Goal: Transaction & Acquisition: Purchase product/service

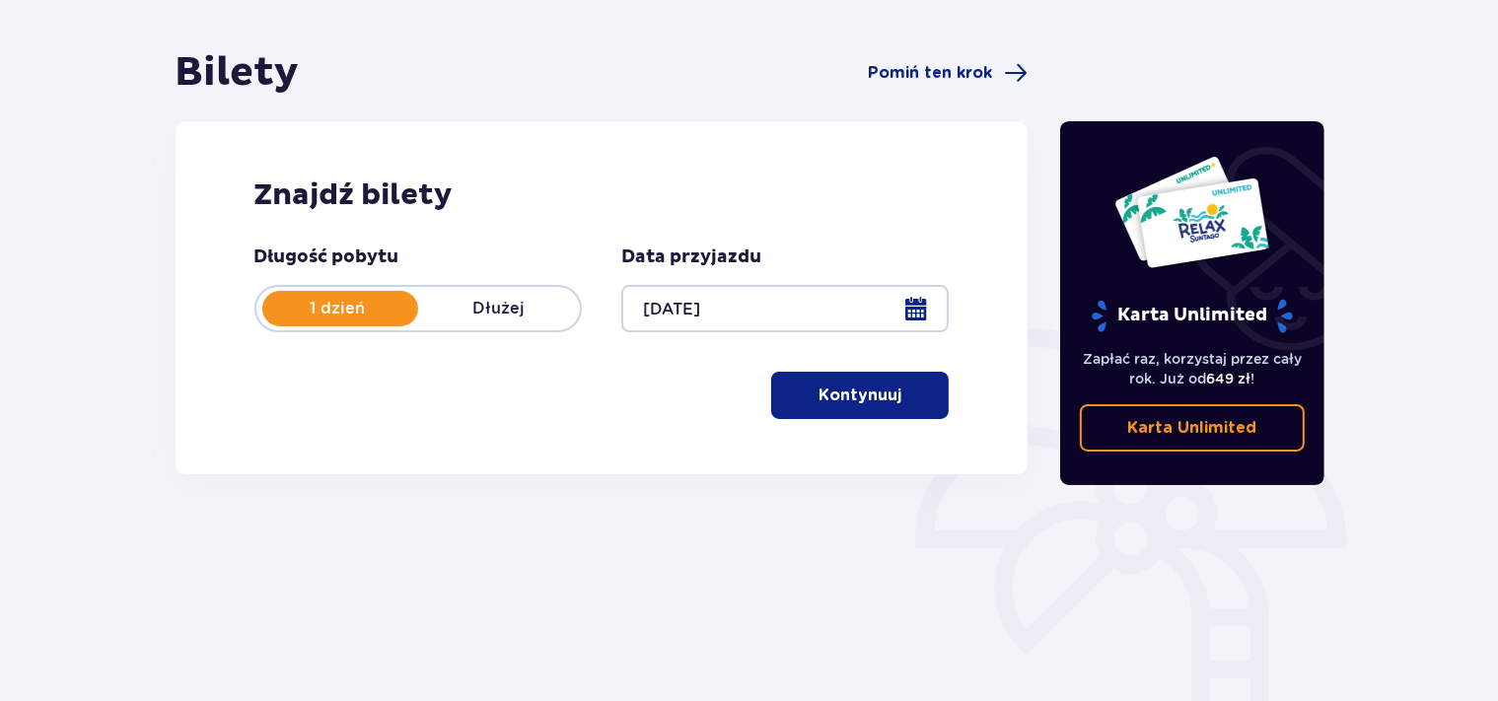
scroll to position [208, 0]
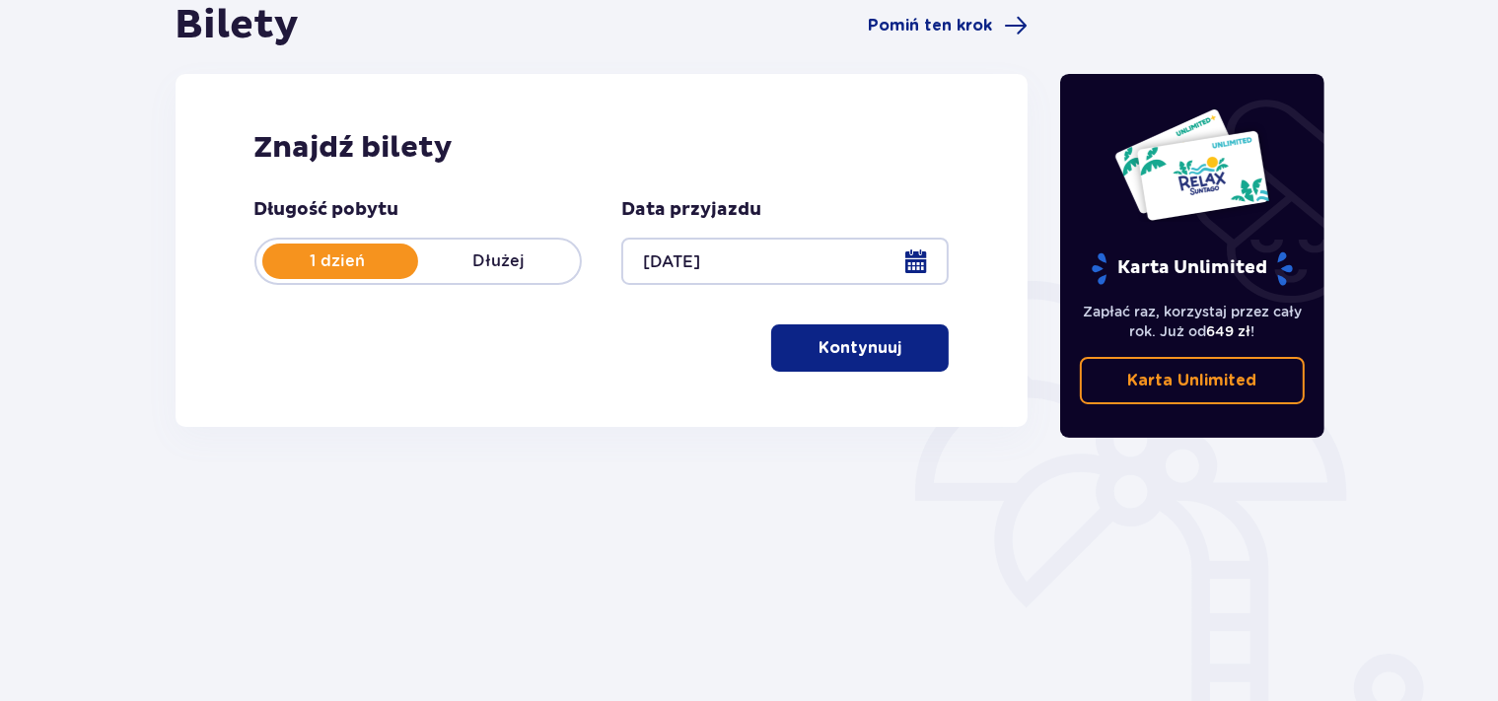
click at [844, 351] on p "Kontynuuj" at bounding box center [859, 348] width 83 height 22
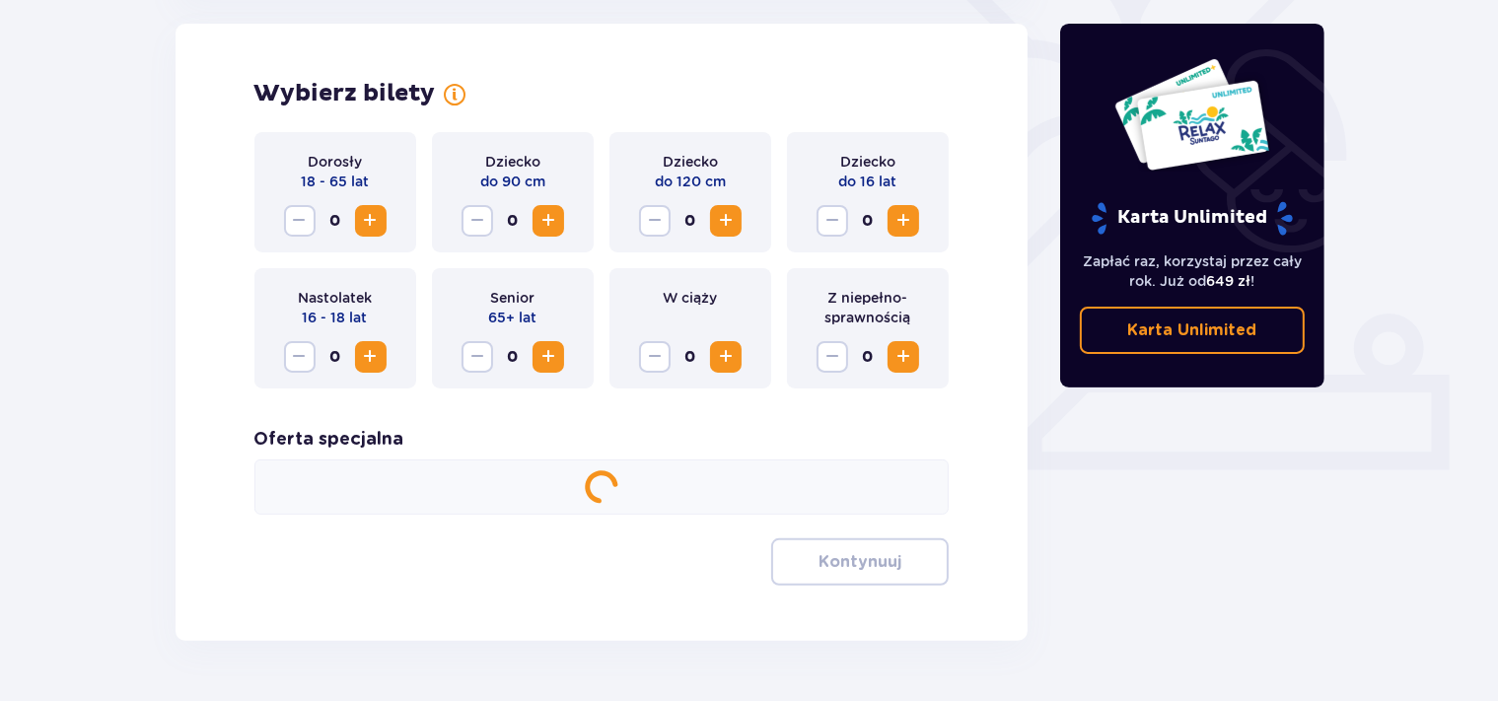
scroll to position [350, 0]
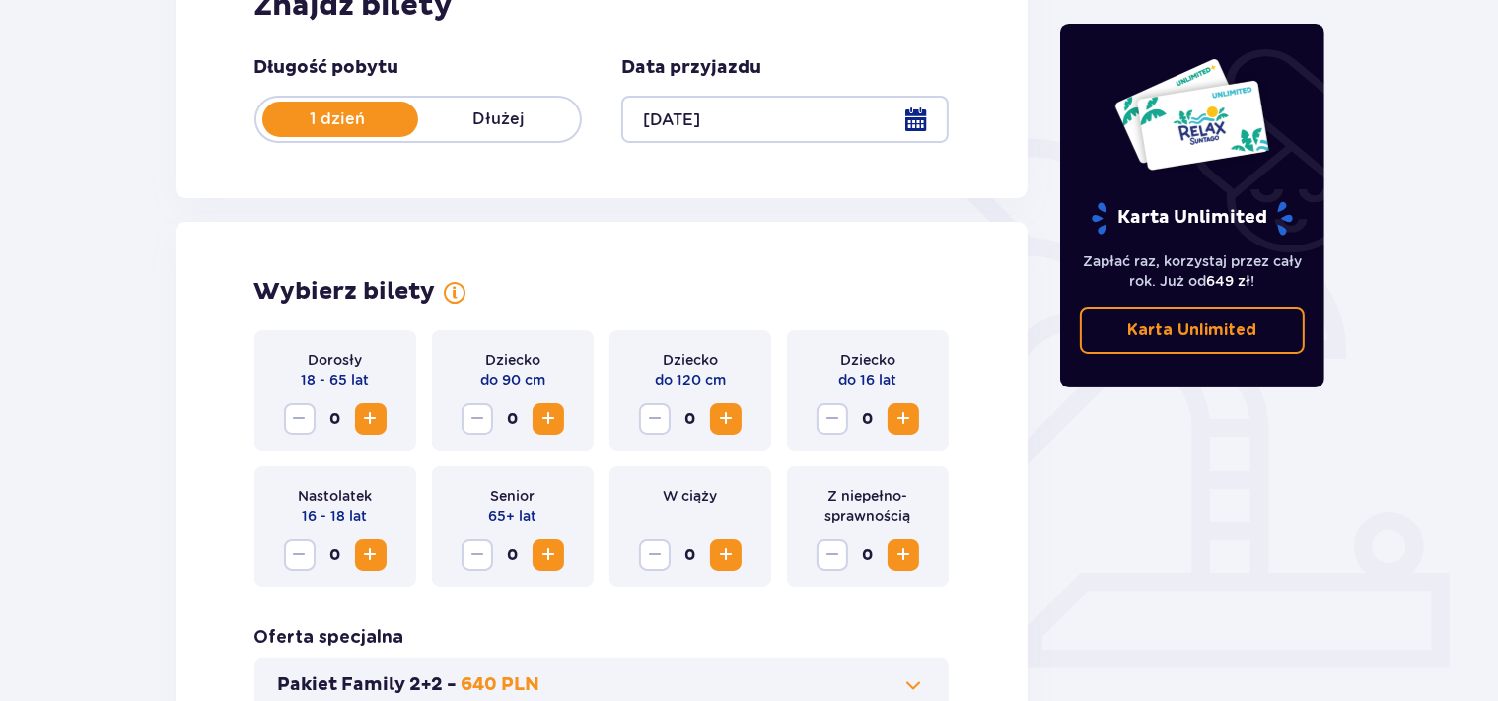
click at [371, 417] on span "Increase" at bounding box center [371, 419] width 24 height 24
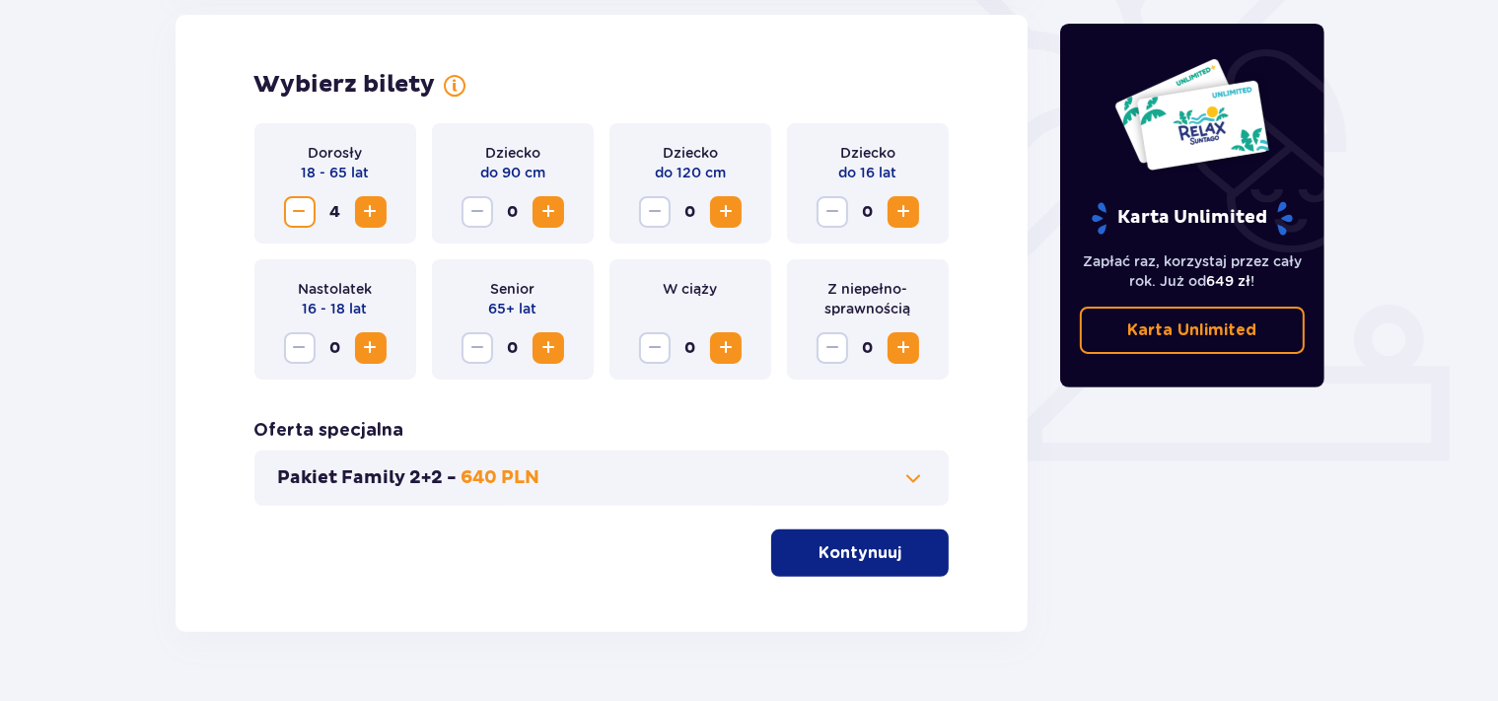
scroll to position [558, 0]
click at [869, 557] on p "Kontynuuj" at bounding box center [859, 552] width 83 height 22
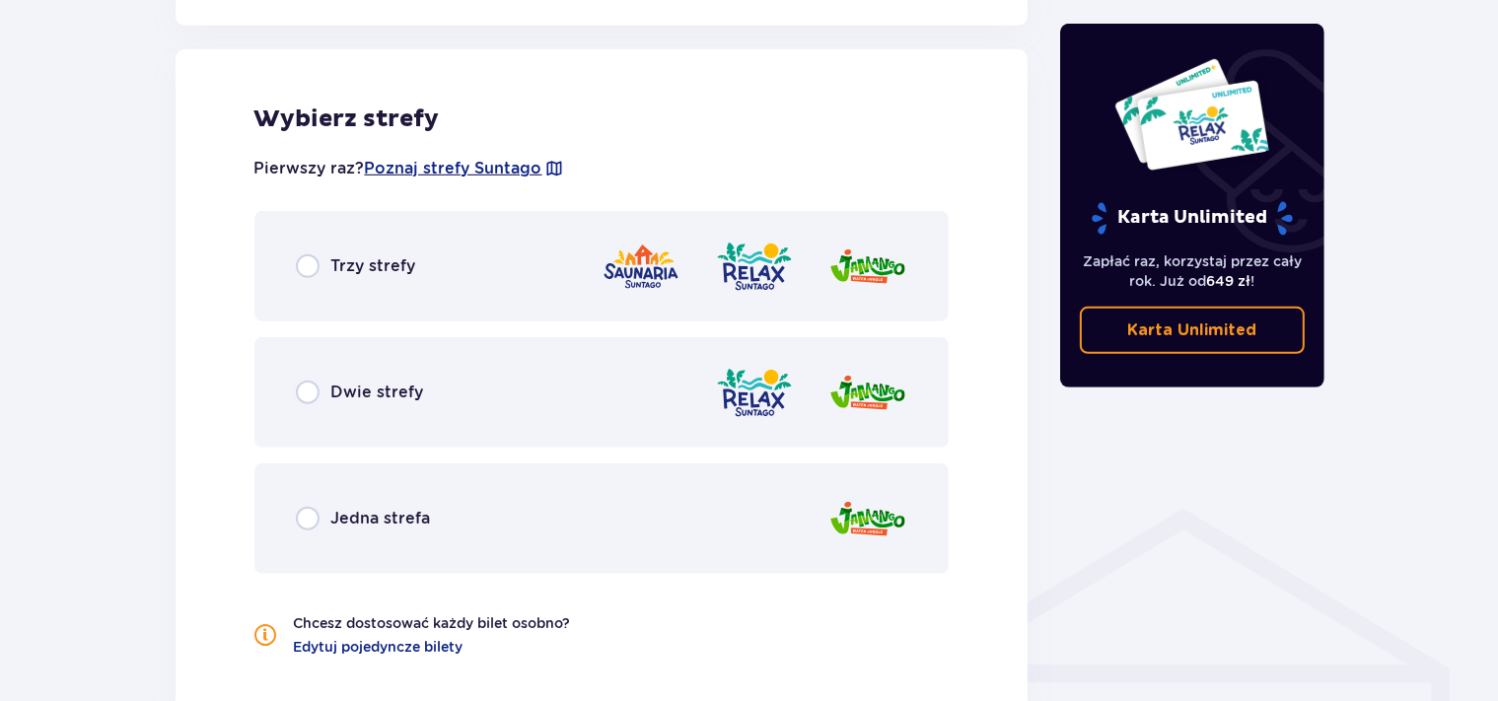
scroll to position [1094, 0]
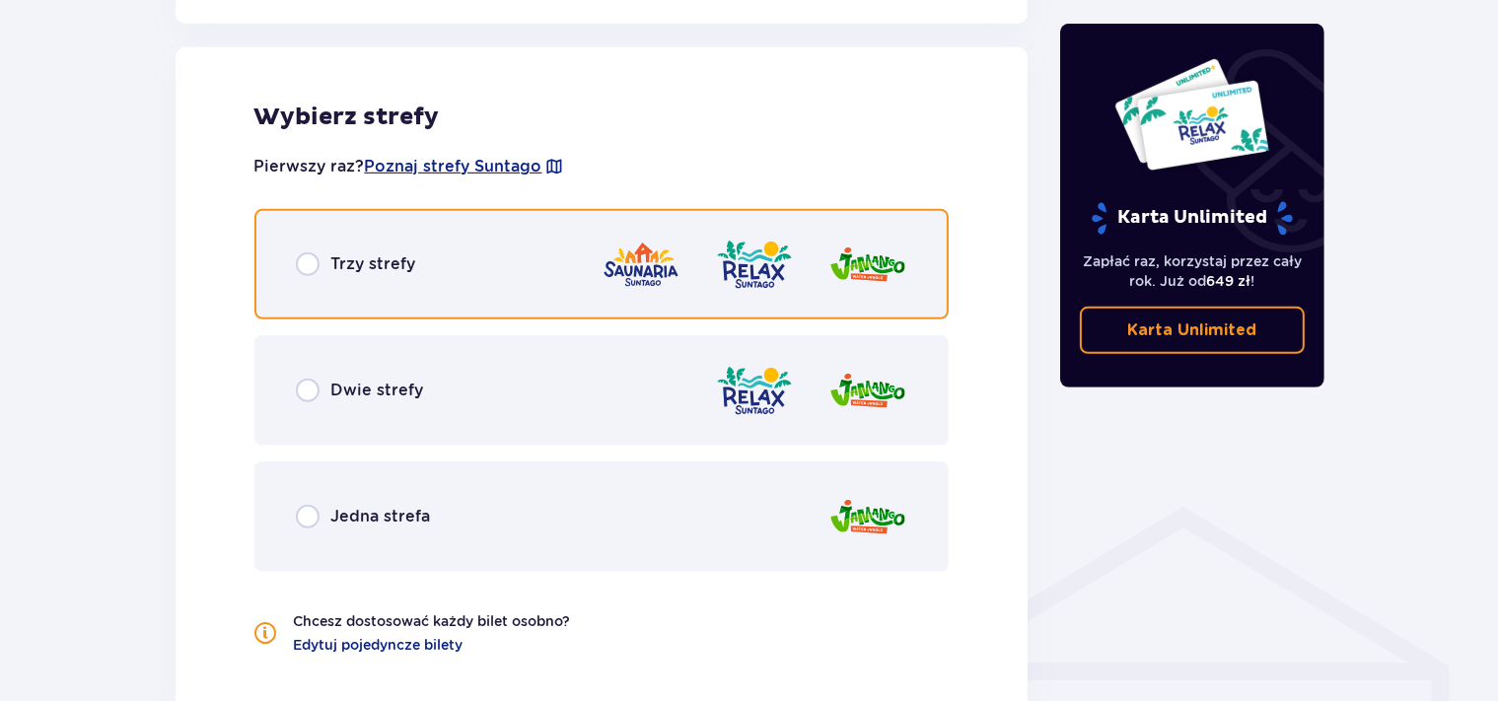
click at [306, 266] on input "radio" at bounding box center [308, 264] width 24 height 24
radio input "true"
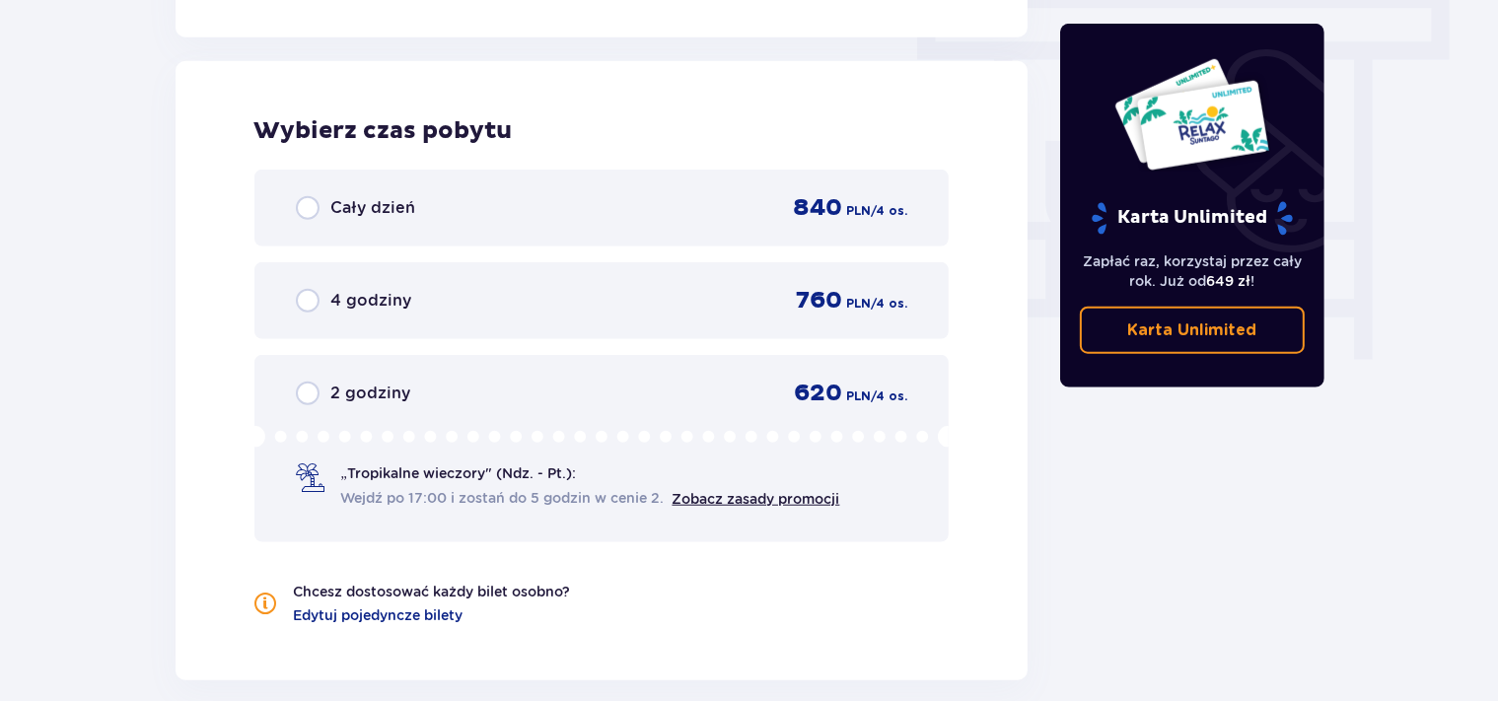
scroll to position [1780, 0]
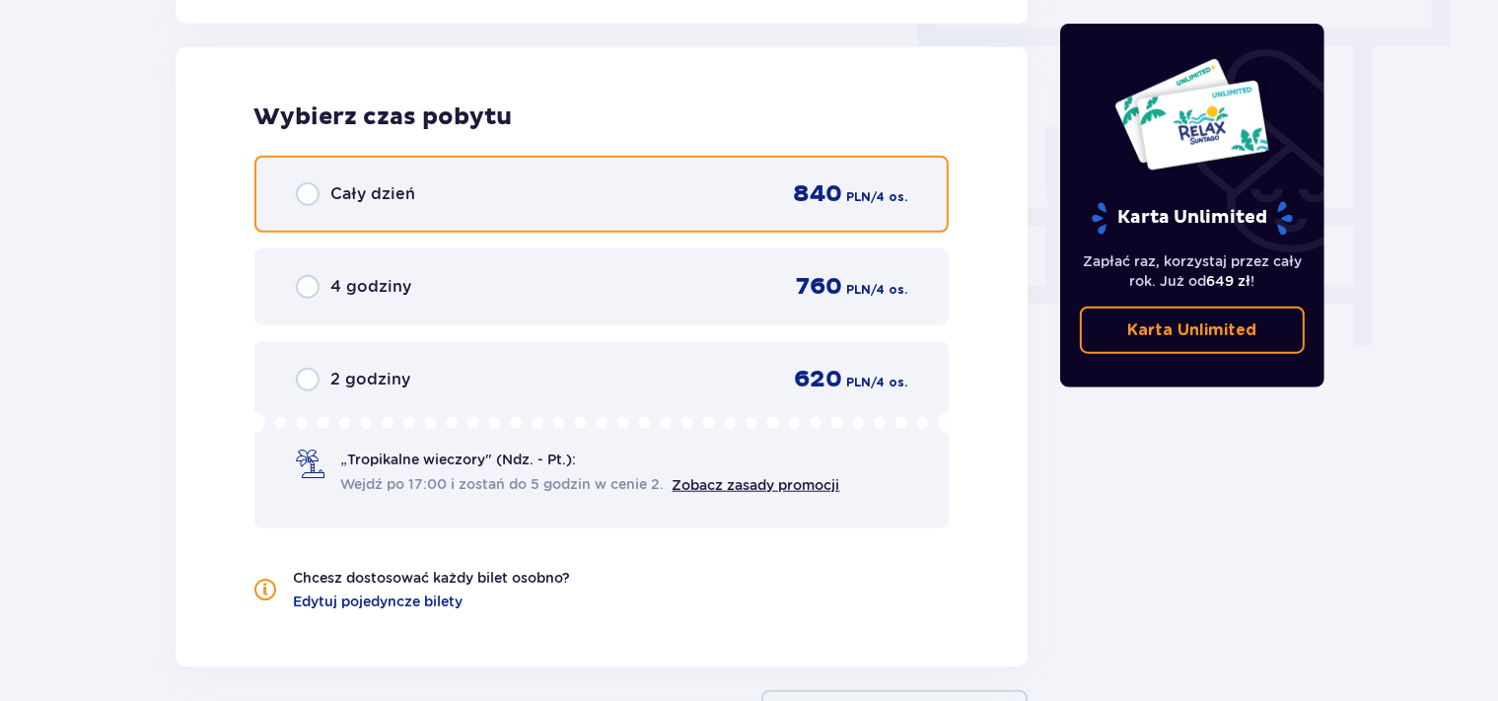
click at [309, 195] on input "radio" at bounding box center [308, 194] width 24 height 24
radio input "true"
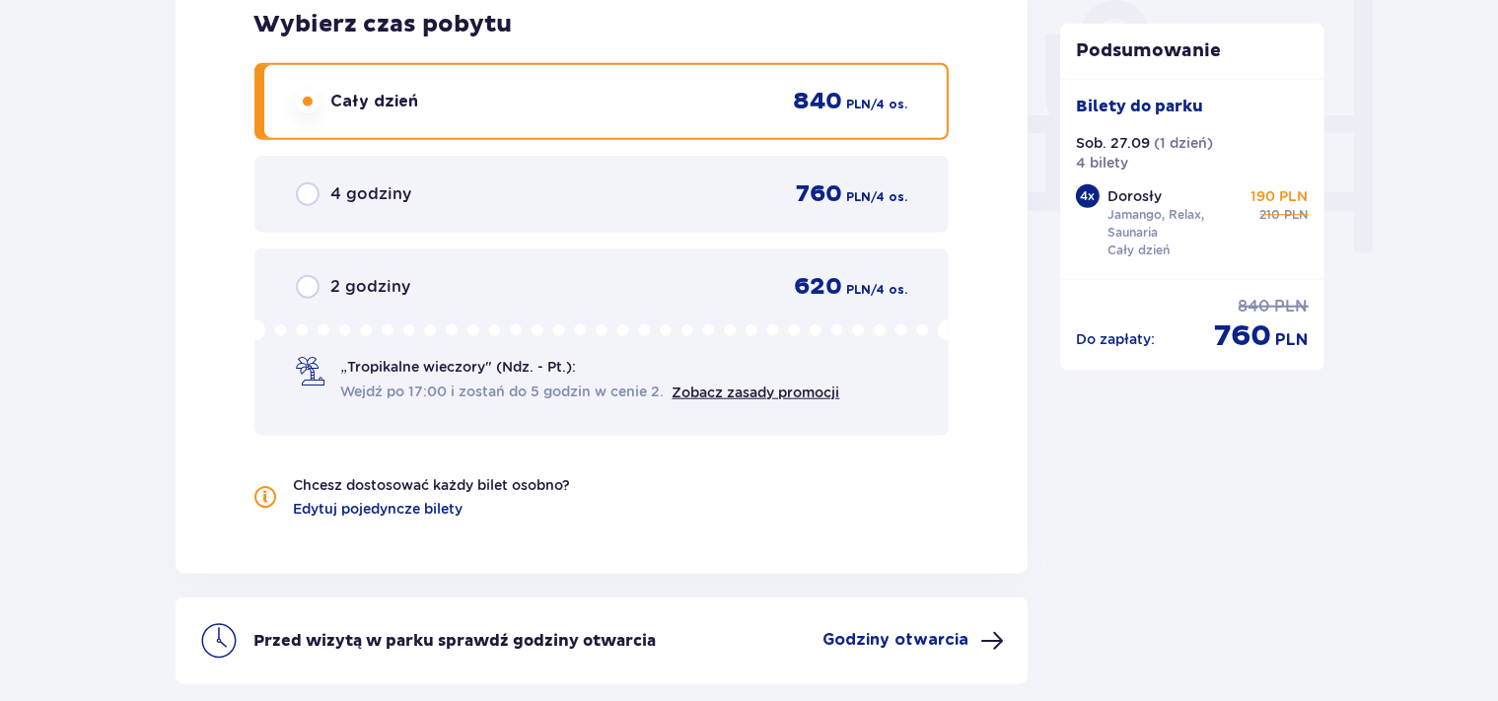
scroll to position [2027, 0]
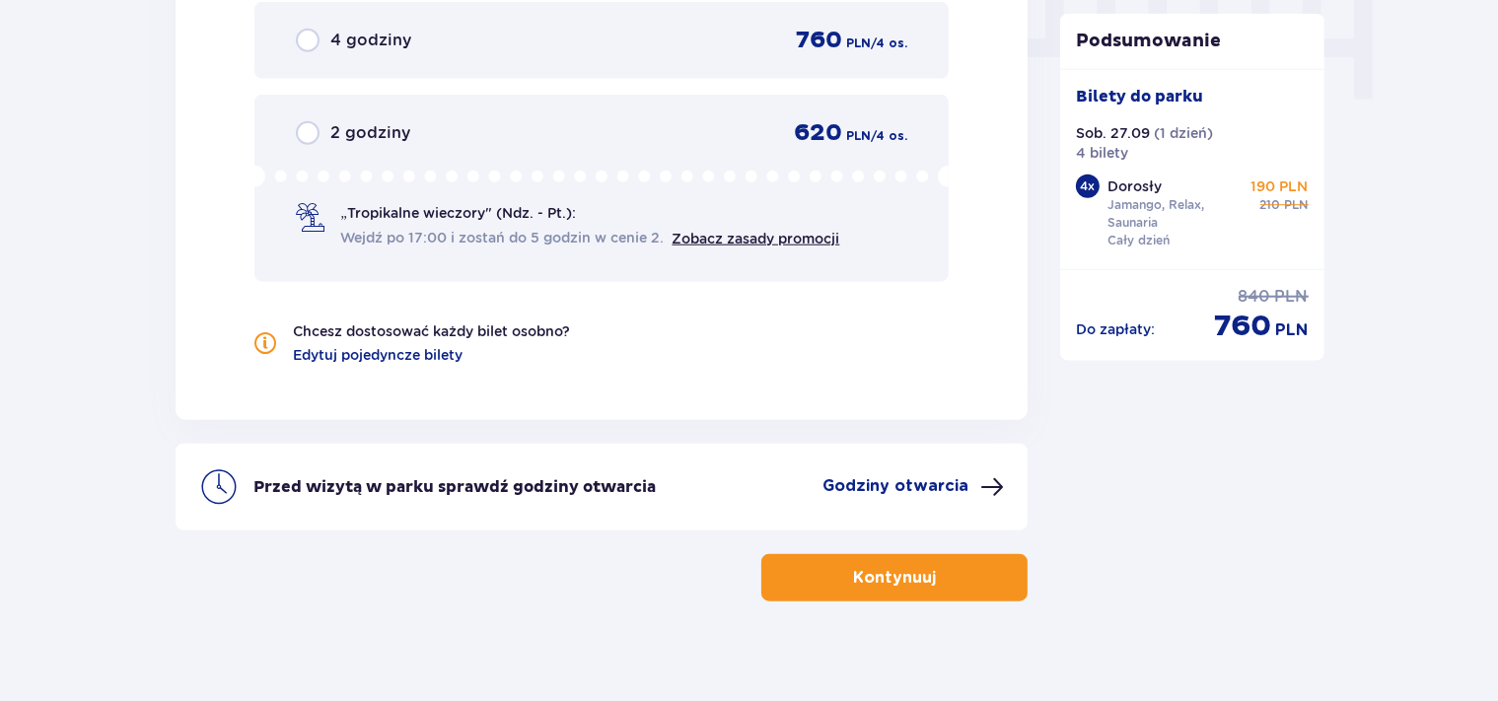
click at [875, 576] on p "Kontynuuj" at bounding box center [894, 578] width 83 height 22
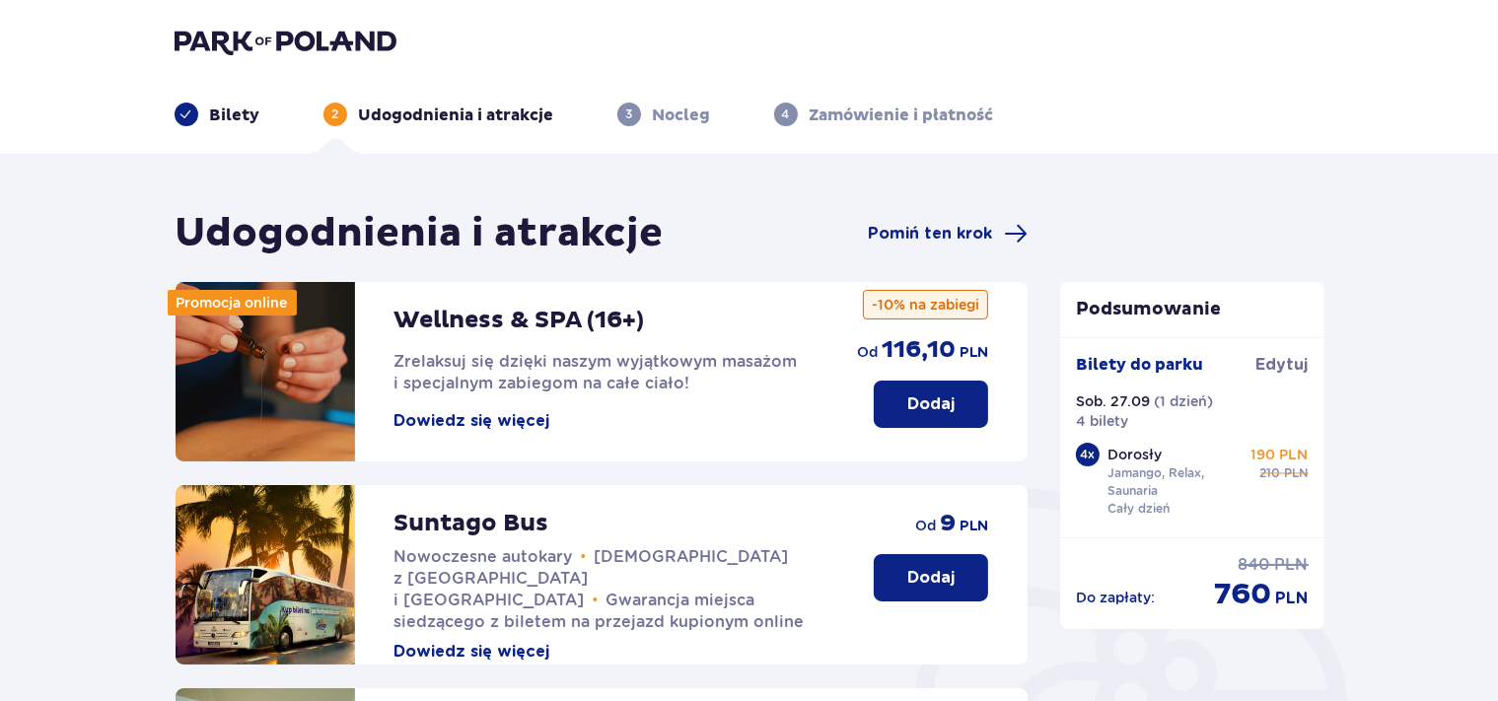
click at [519, 423] on button "Dowiedz się więcej" at bounding box center [472, 421] width 156 height 22
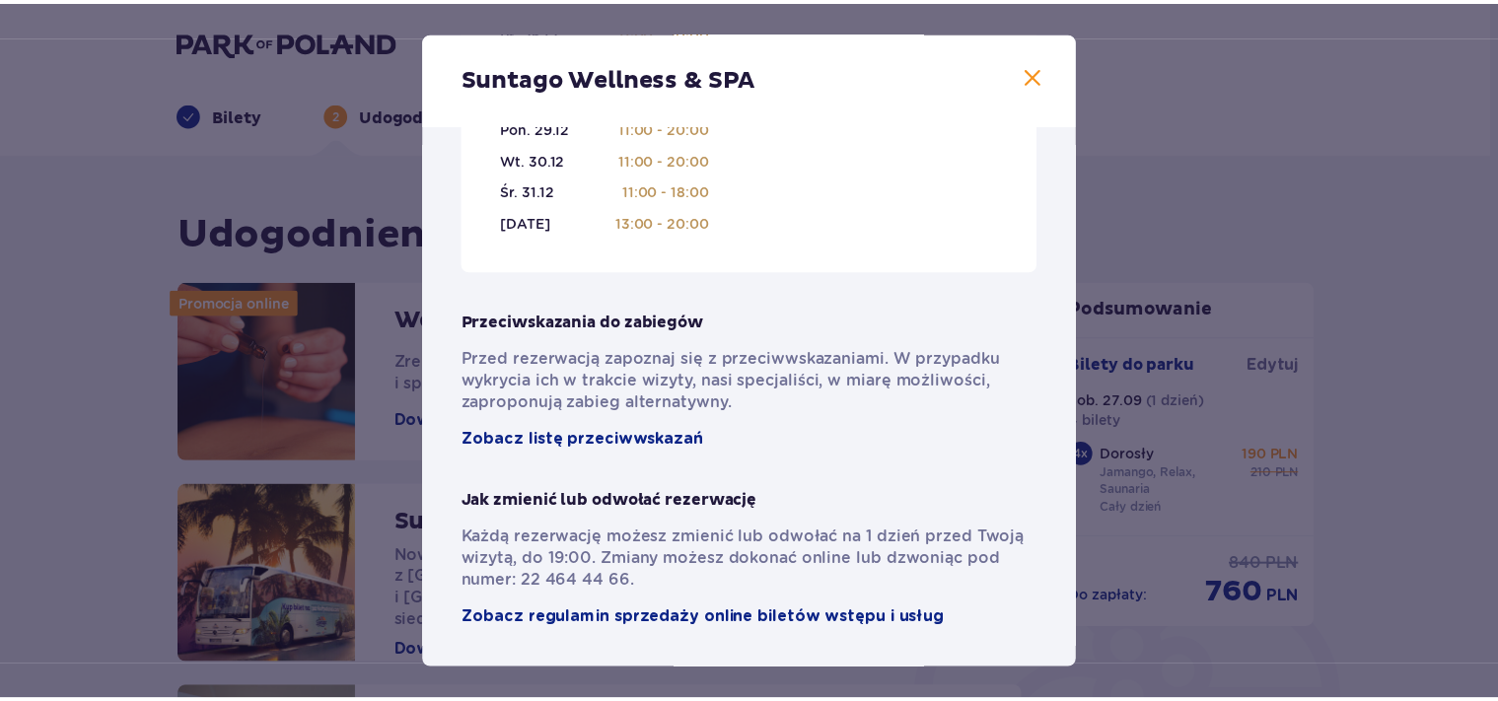
scroll to position [1430, 0]
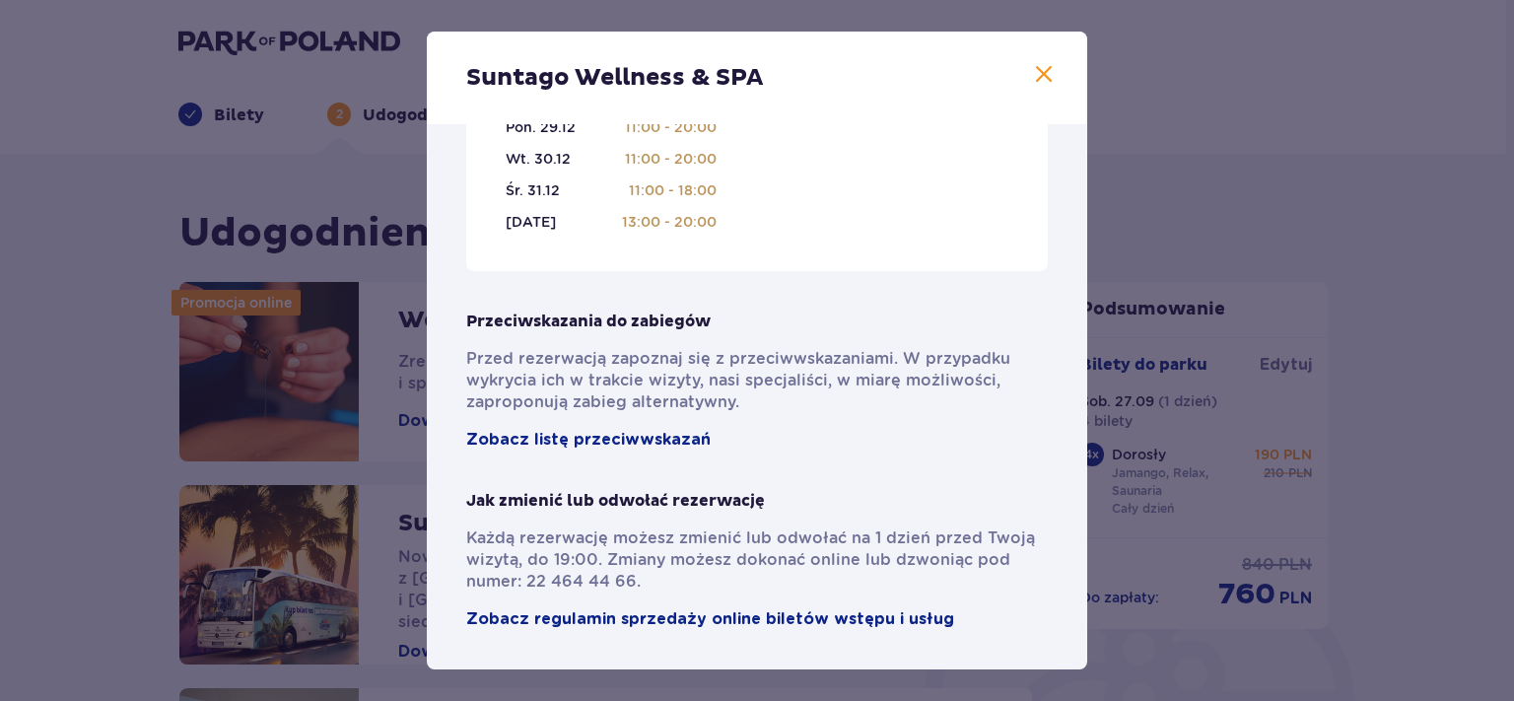
click at [1032, 73] on span at bounding box center [1044, 75] width 24 height 24
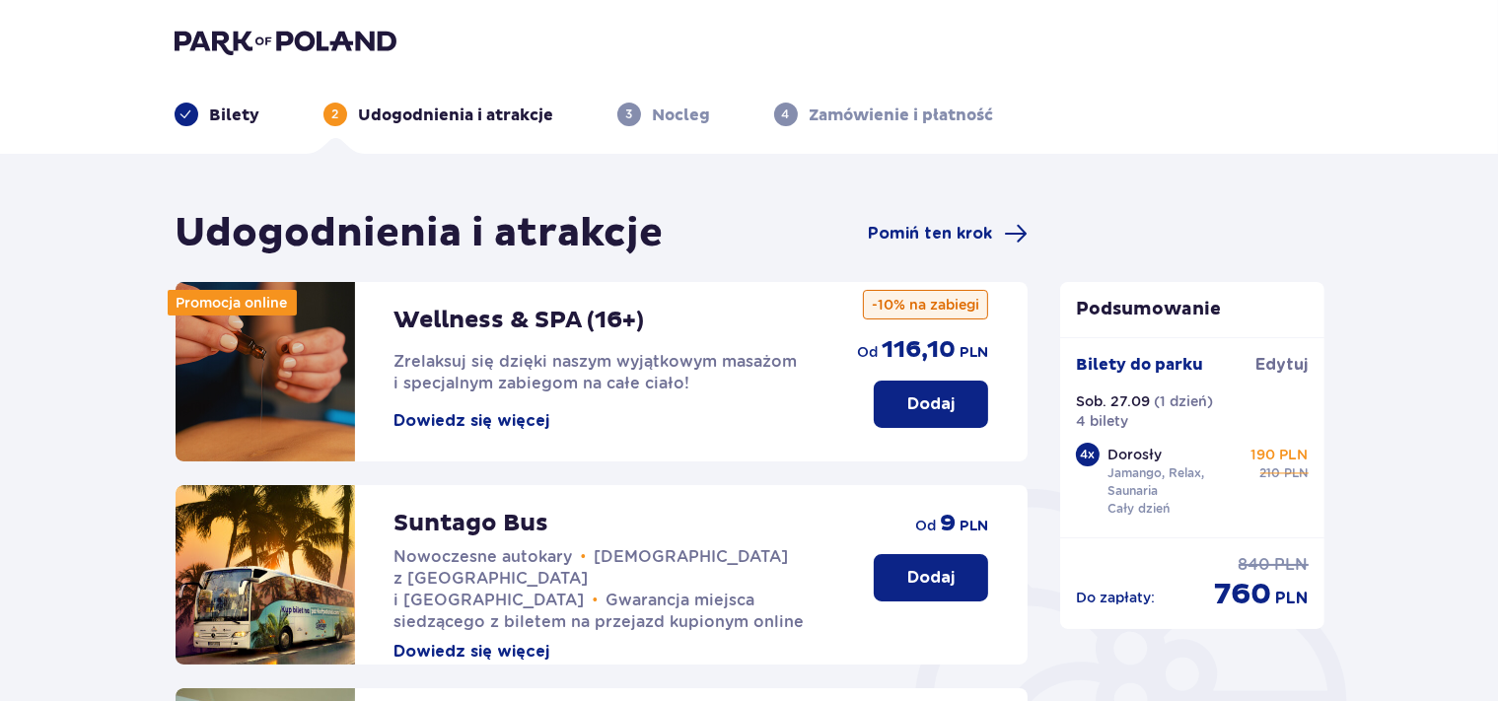
click at [911, 403] on p "Dodaj" at bounding box center [930, 404] width 47 height 22
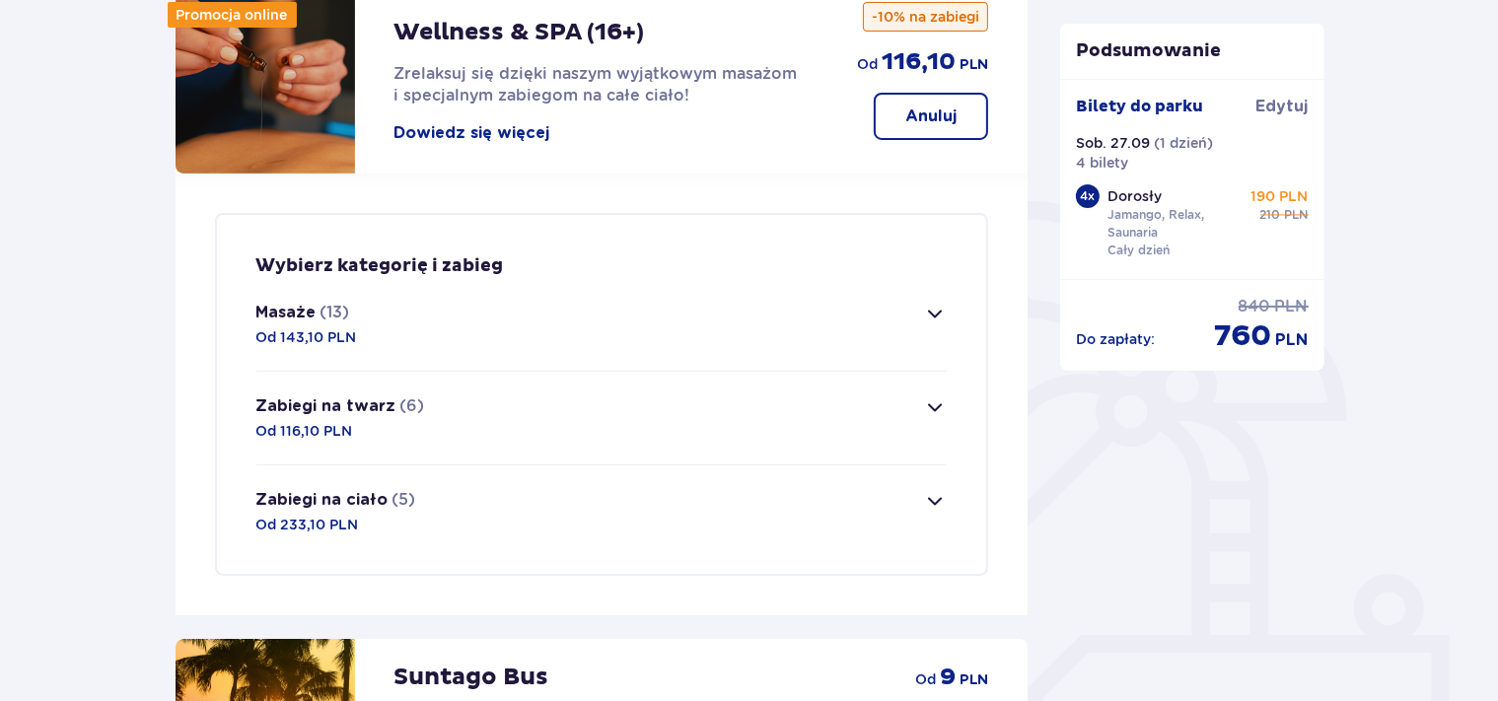
scroll to position [477, 0]
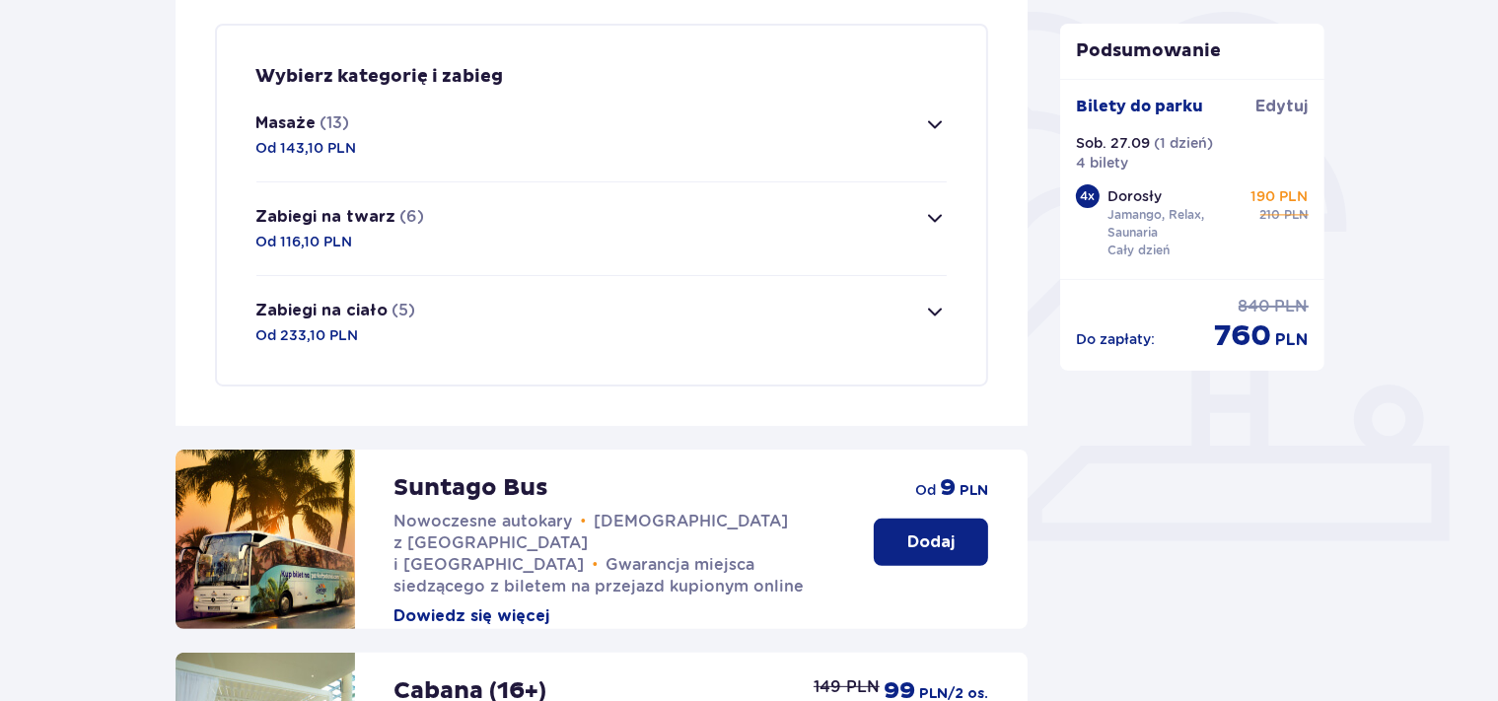
click at [936, 129] on span "button" at bounding box center [935, 124] width 24 height 24
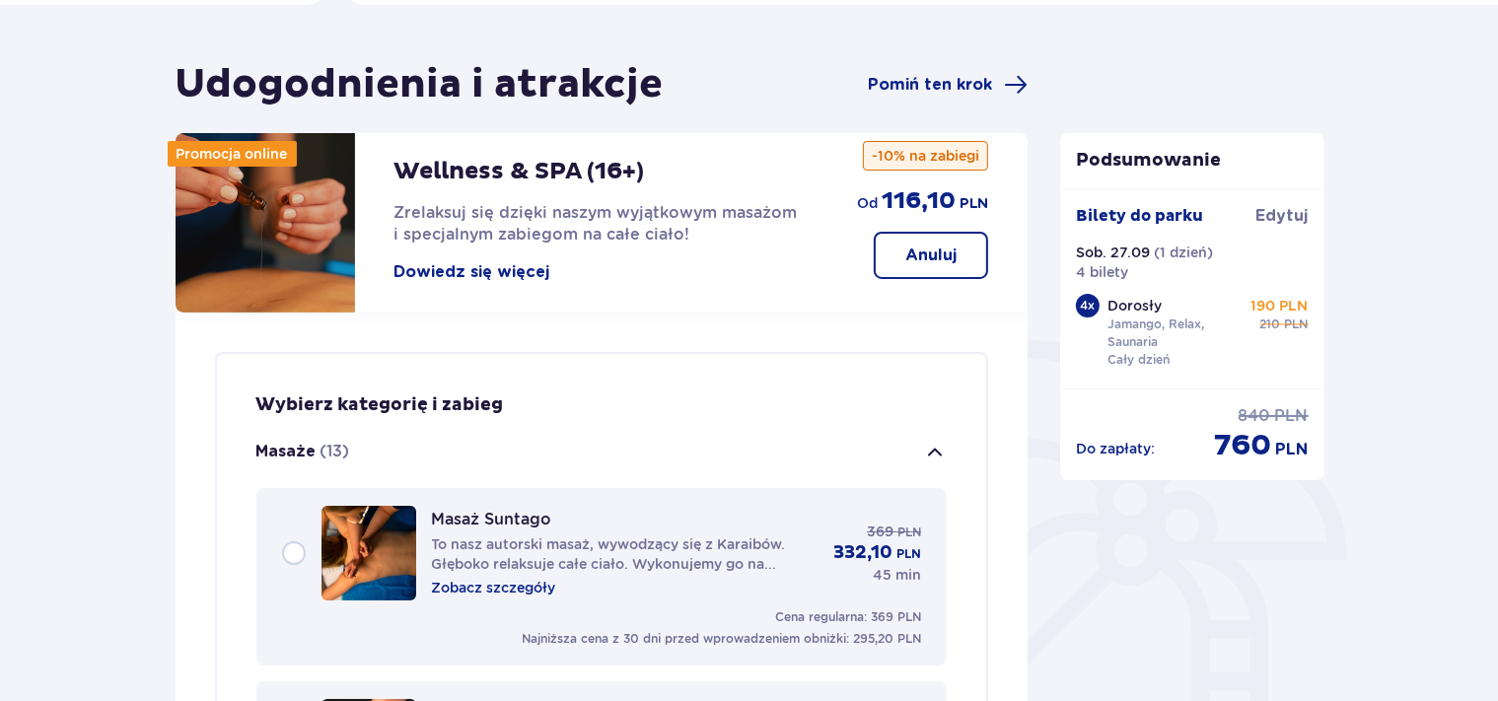
scroll to position [44, 0]
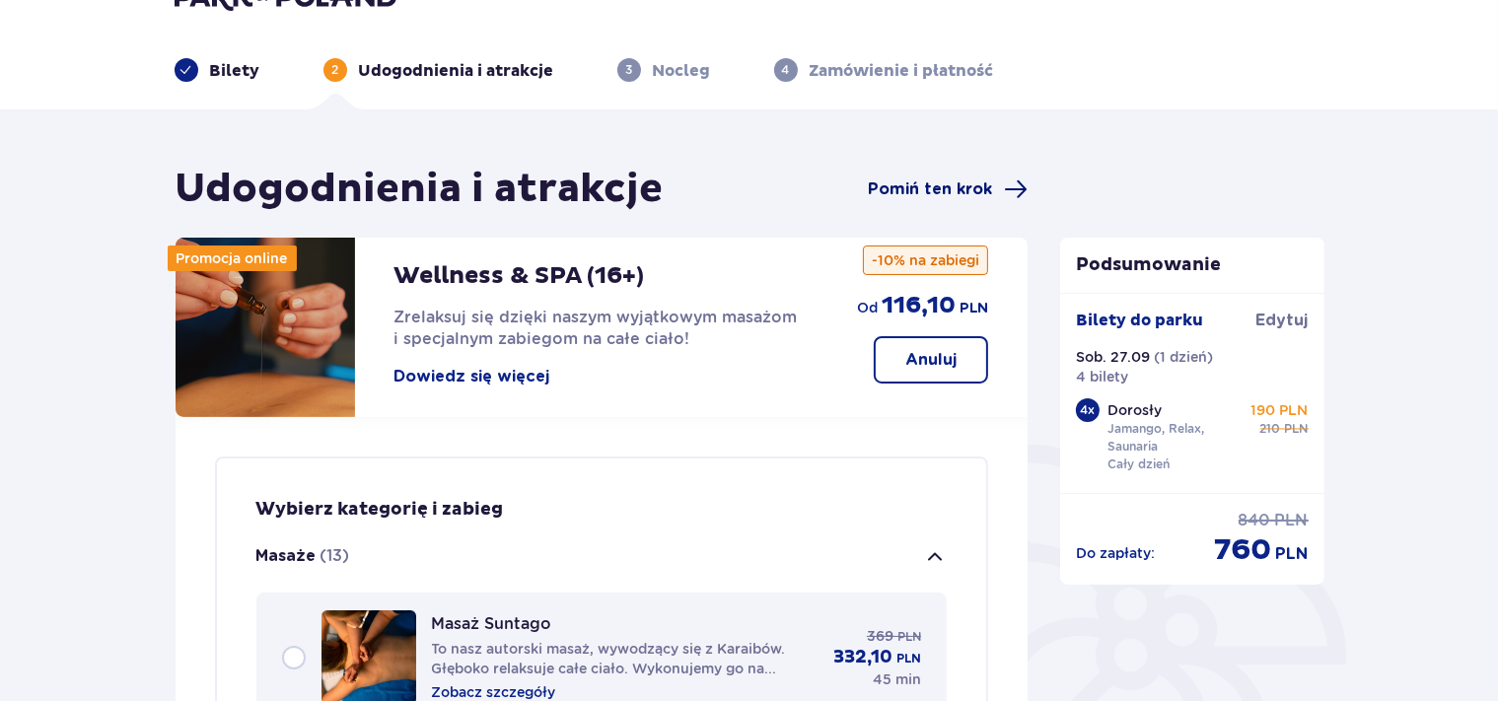
click at [988, 184] on span "Pomiń ten krok" at bounding box center [930, 189] width 124 height 22
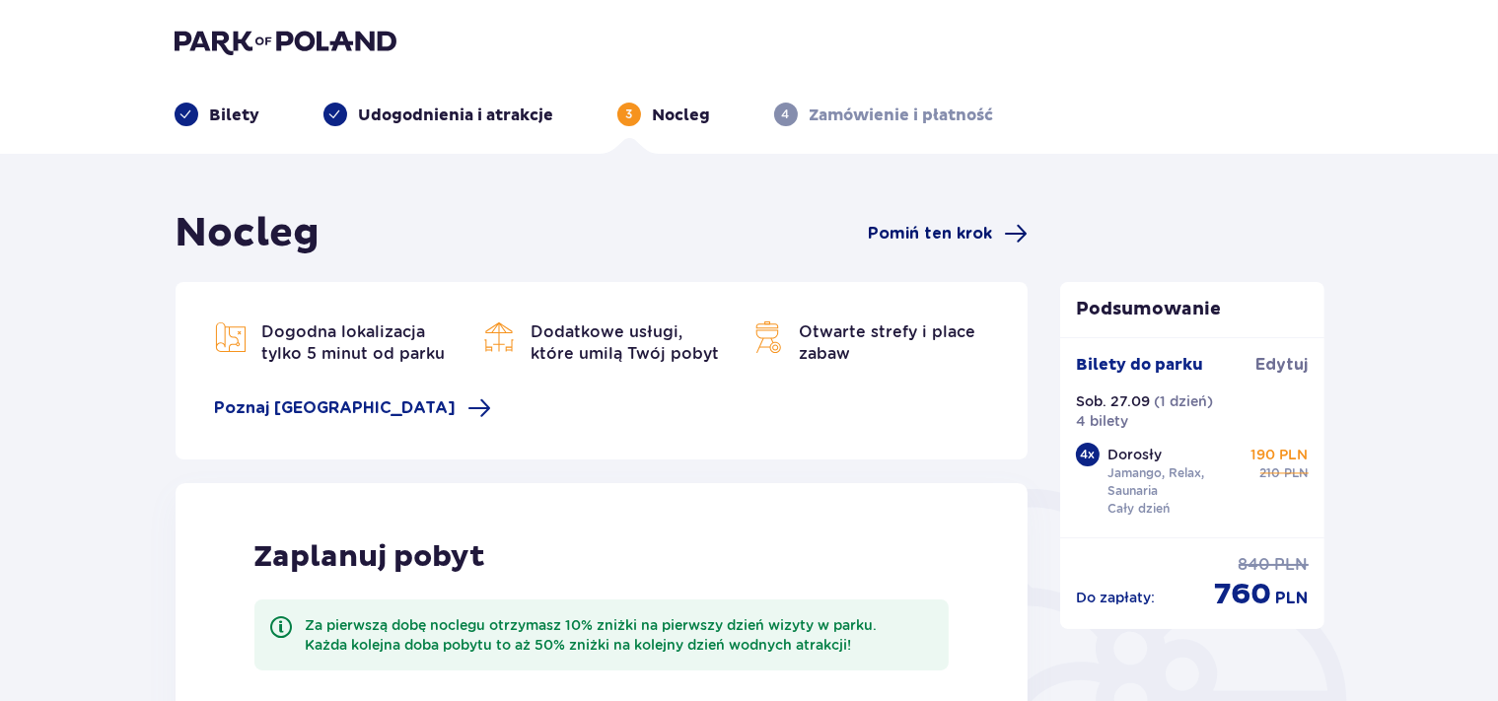
click at [984, 233] on span "Pomiń ten krok" at bounding box center [930, 234] width 124 height 22
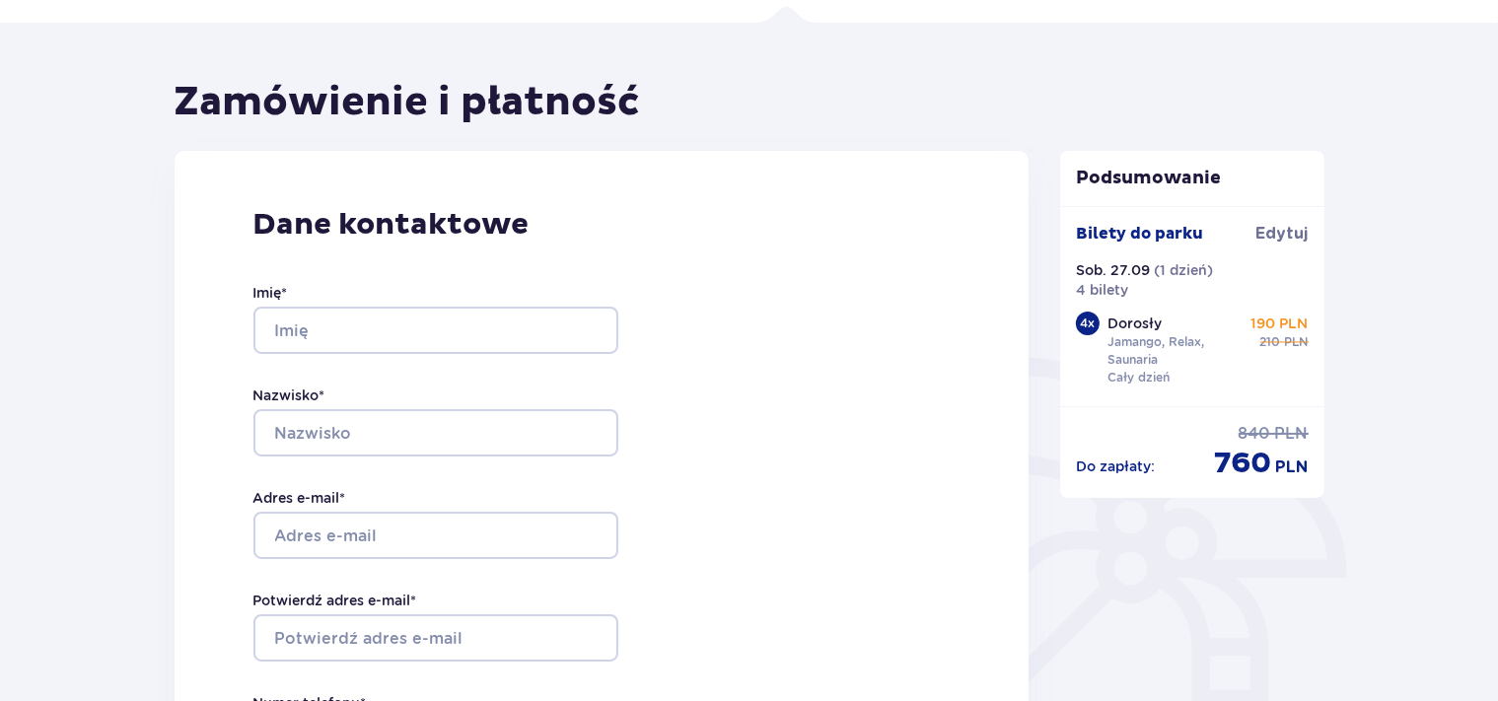
scroll to position [208, 0]
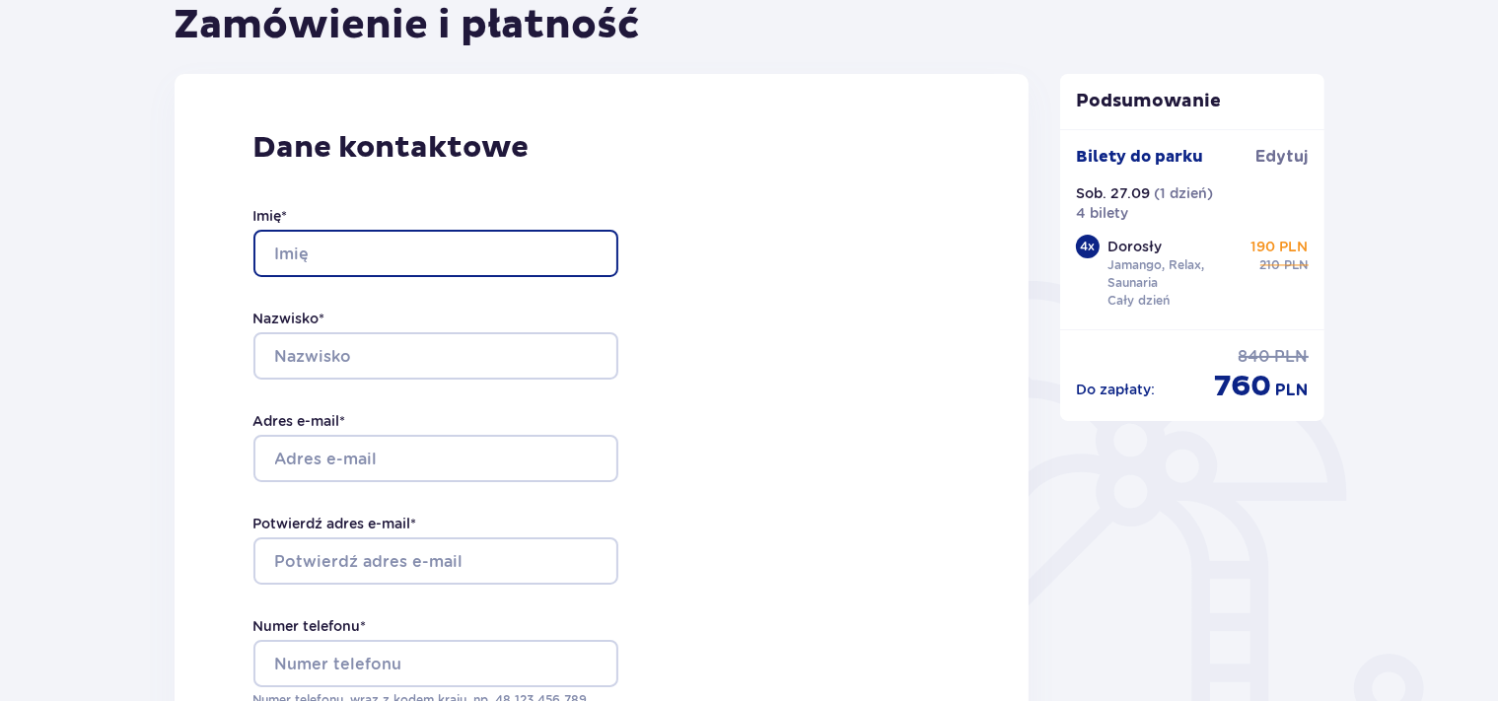
click at [298, 256] on input "Imię *" at bounding box center [435, 253] width 365 height 47
type input "[PERSON_NAME]"
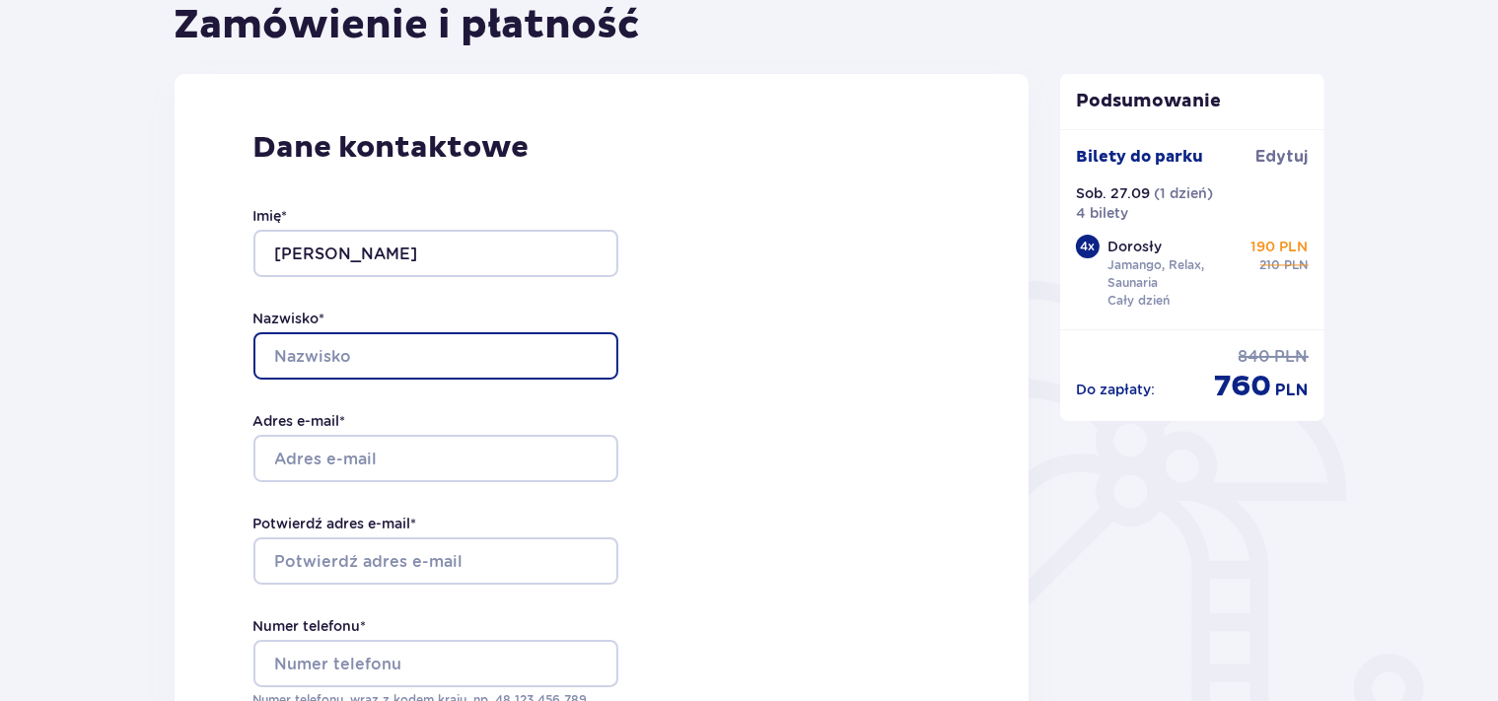
click at [286, 363] on input "Nazwisko *" at bounding box center [435, 355] width 365 height 47
type input "Głąb"
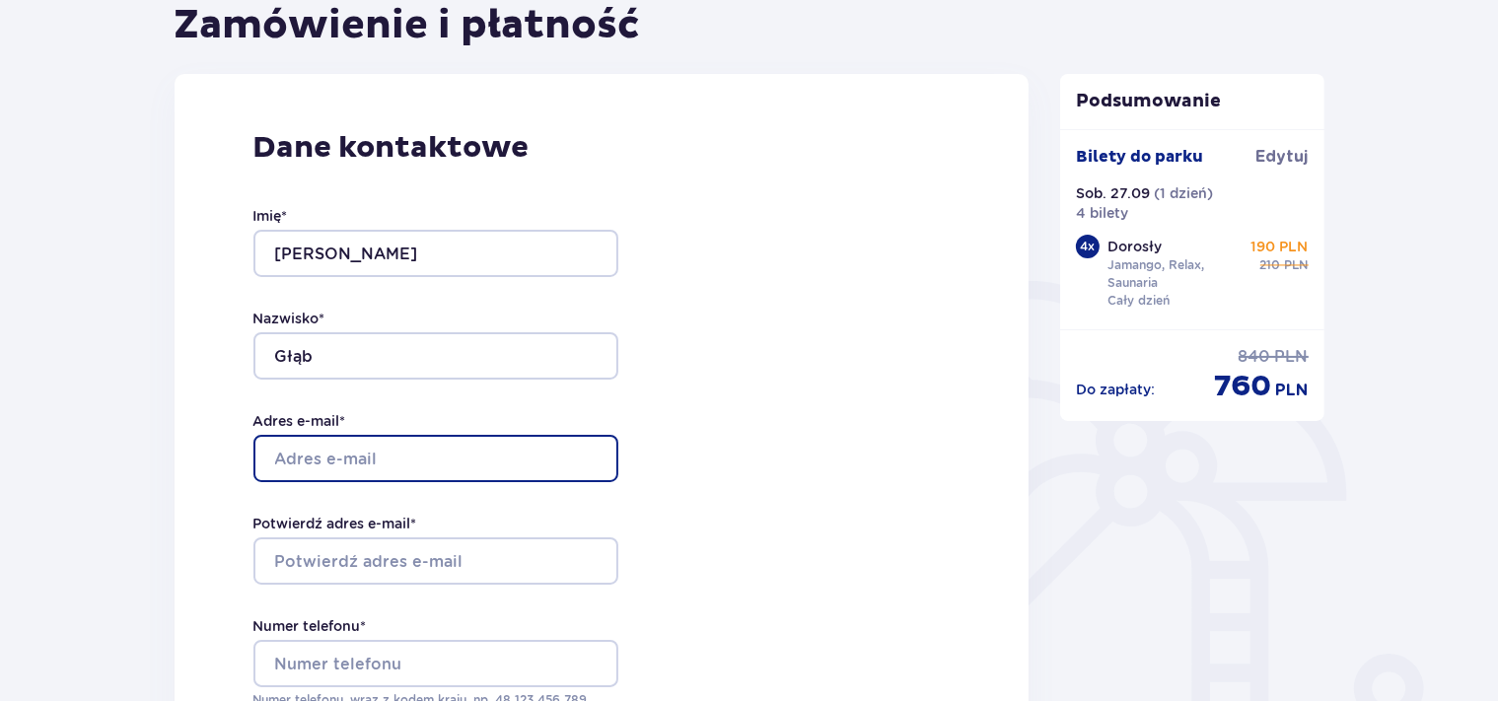
click at [289, 452] on input "Adres e-mail *" at bounding box center [435, 458] width 365 height 47
type input "[EMAIL_ADDRESS][DOMAIN_NAME]"
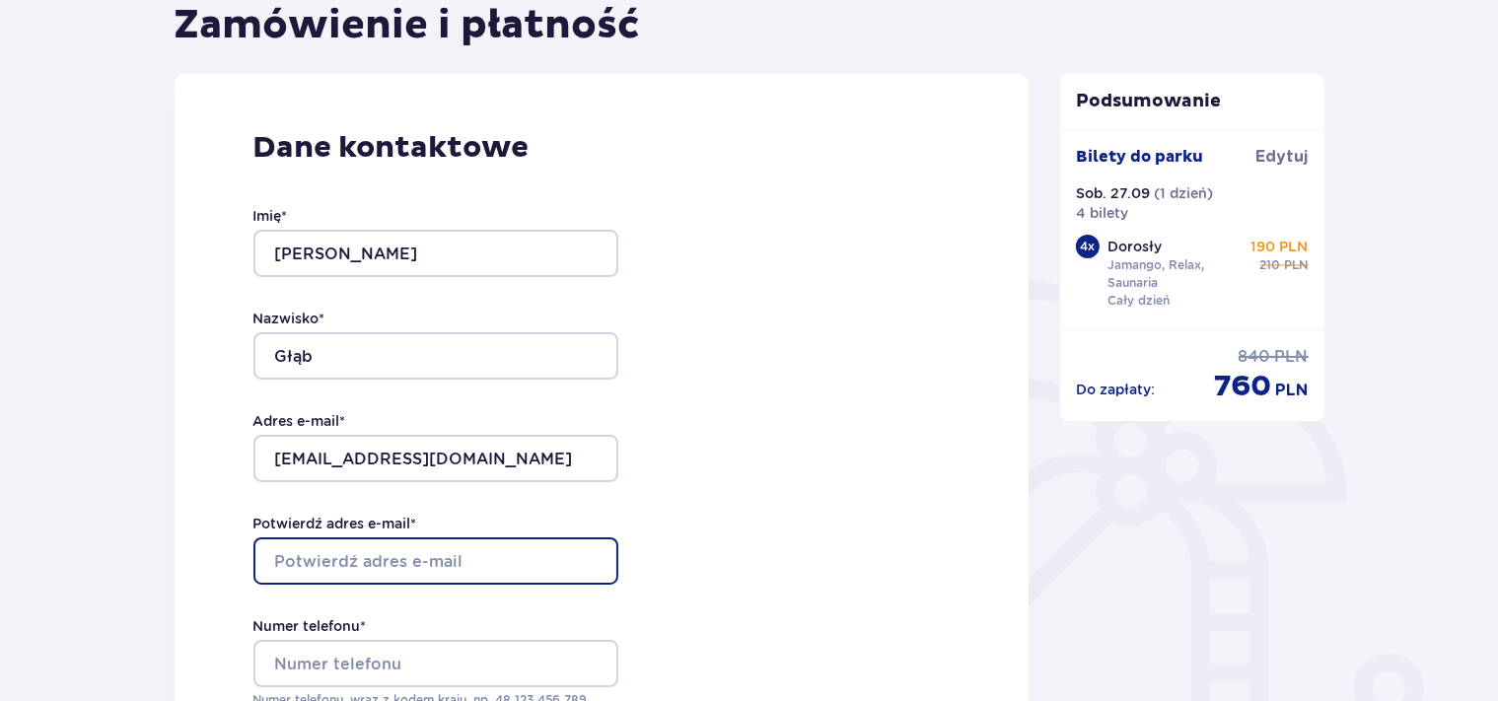
click at [297, 562] on input "Potwierdź adres e-mail *" at bounding box center [435, 560] width 365 height 47
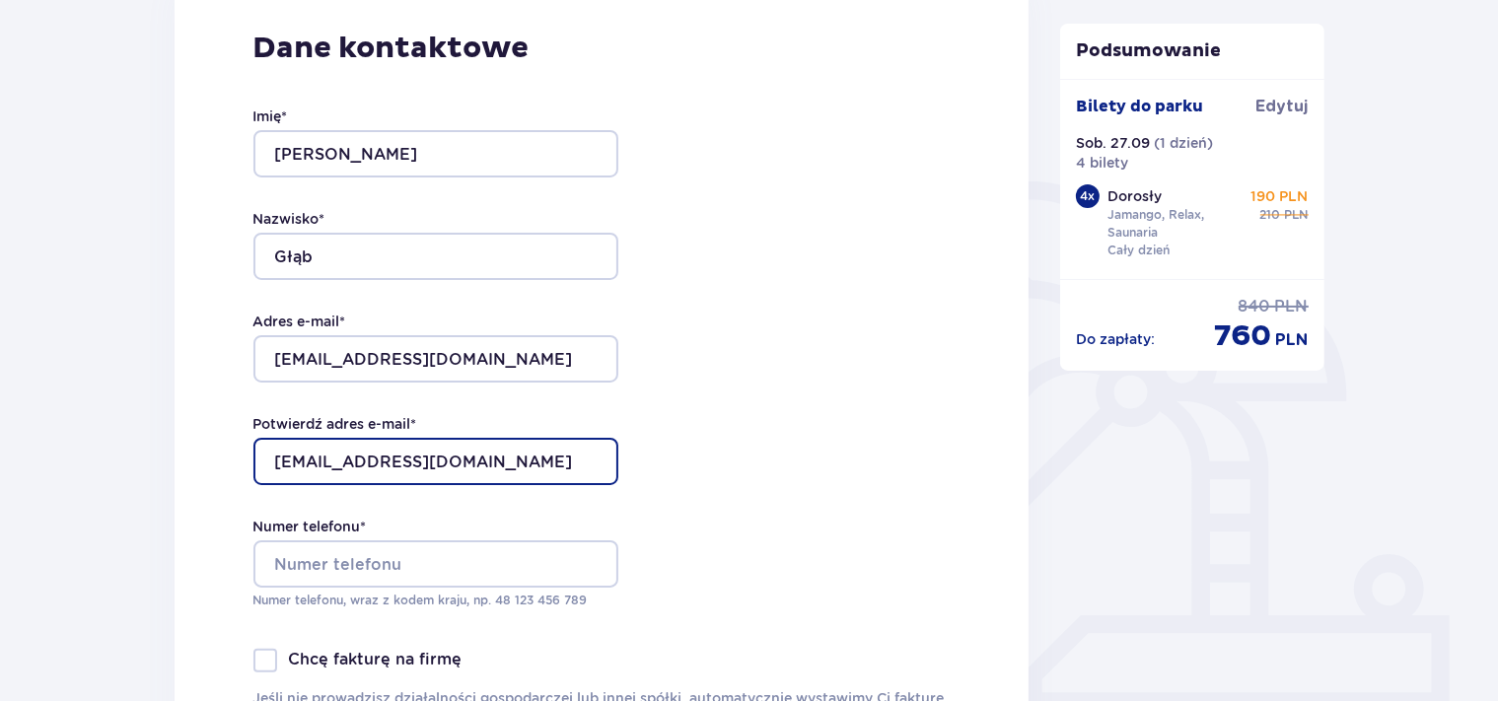
scroll to position [416, 0]
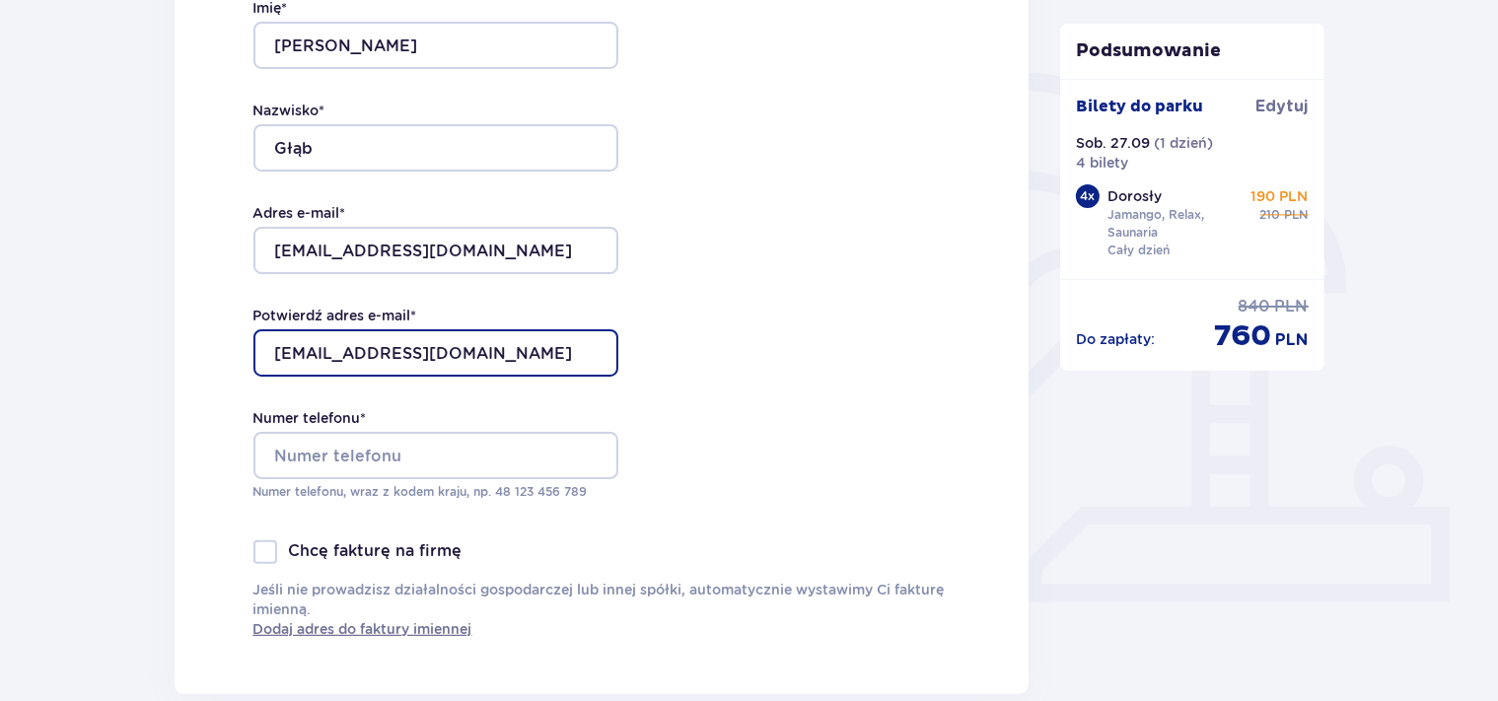
type input "[EMAIL_ADDRESS][DOMAIN_NAME]"
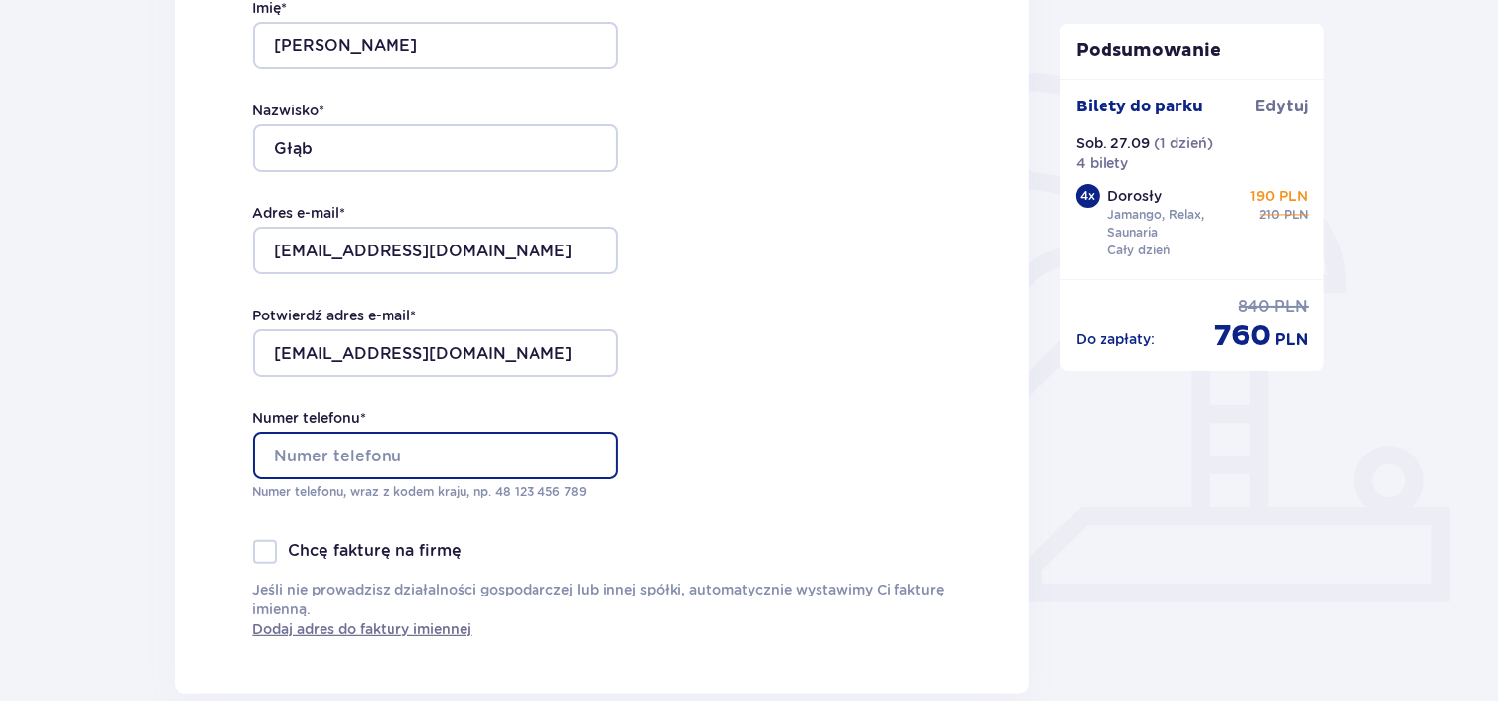
click at [337, 452] on input "Numer telefonu *" at bounding box center [435, 455] width 365 height 47
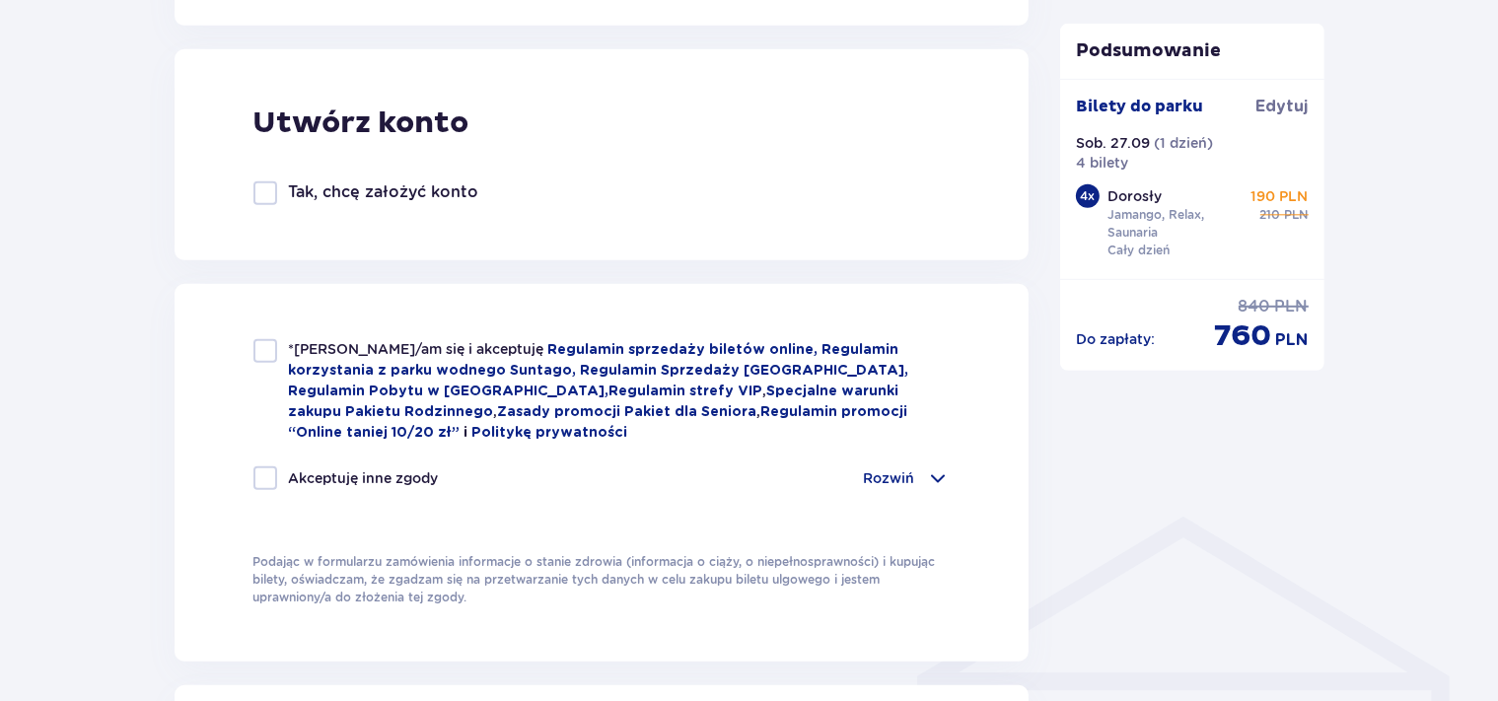
scroll to position [1145, 0]
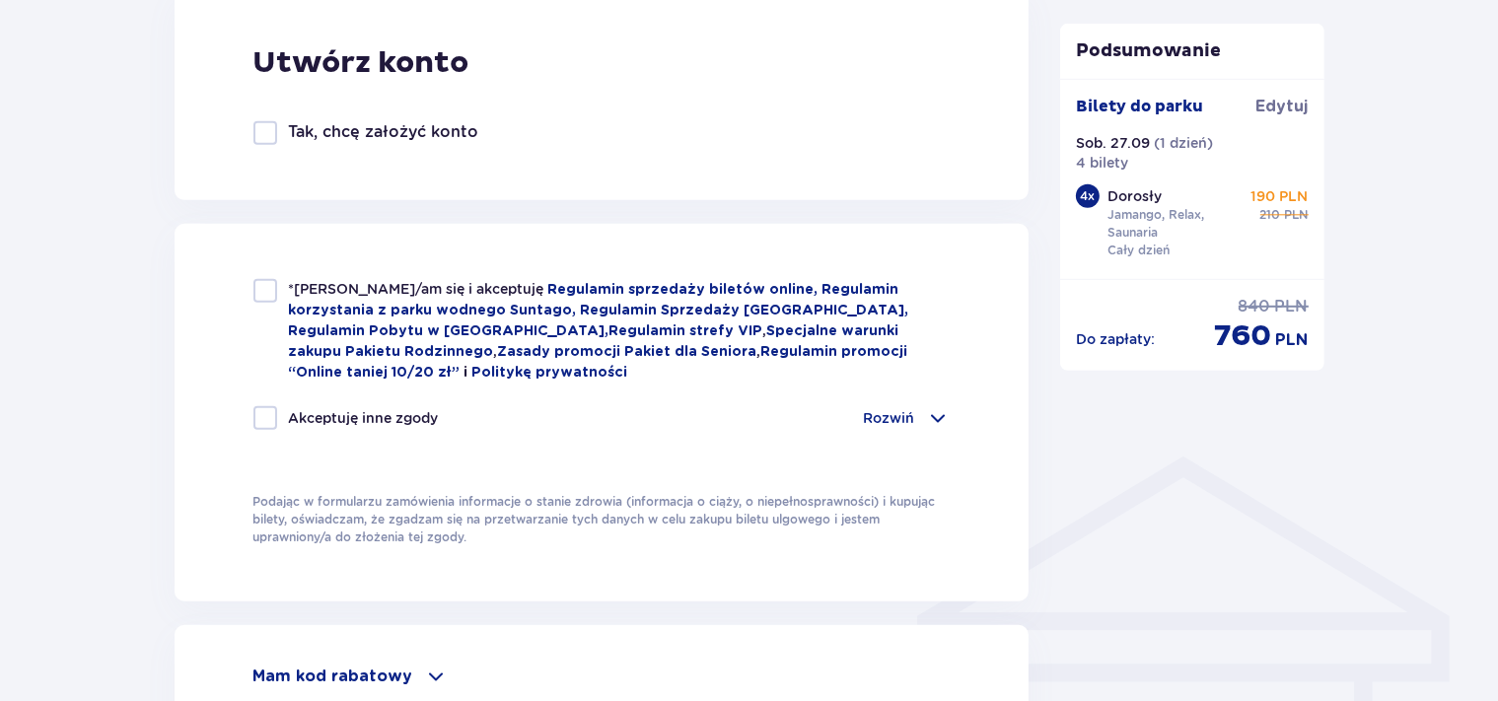
type input "604292448"
click at [259, 287] on div at bounding box center [265, 291] width 24 height 24
checkbox input "true"
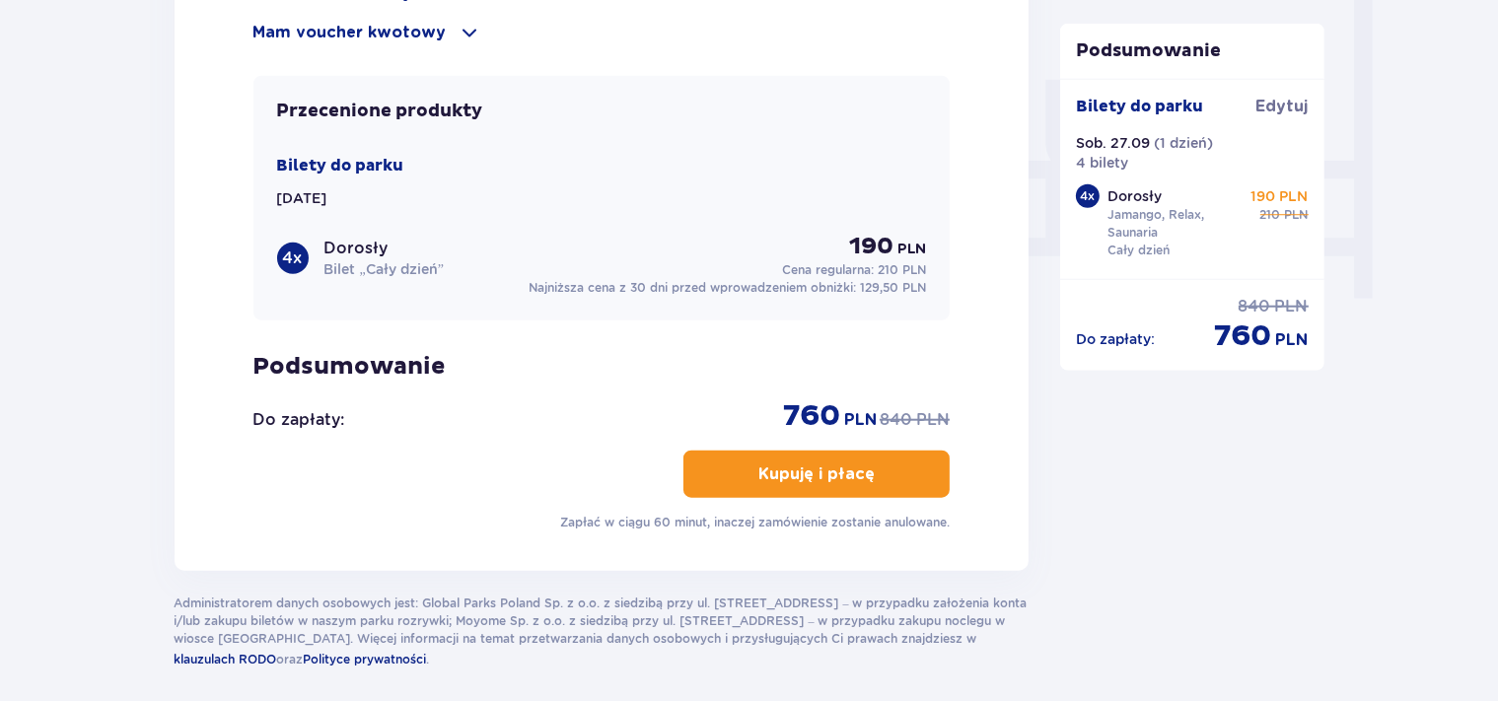
scroll to position [1873, 0]
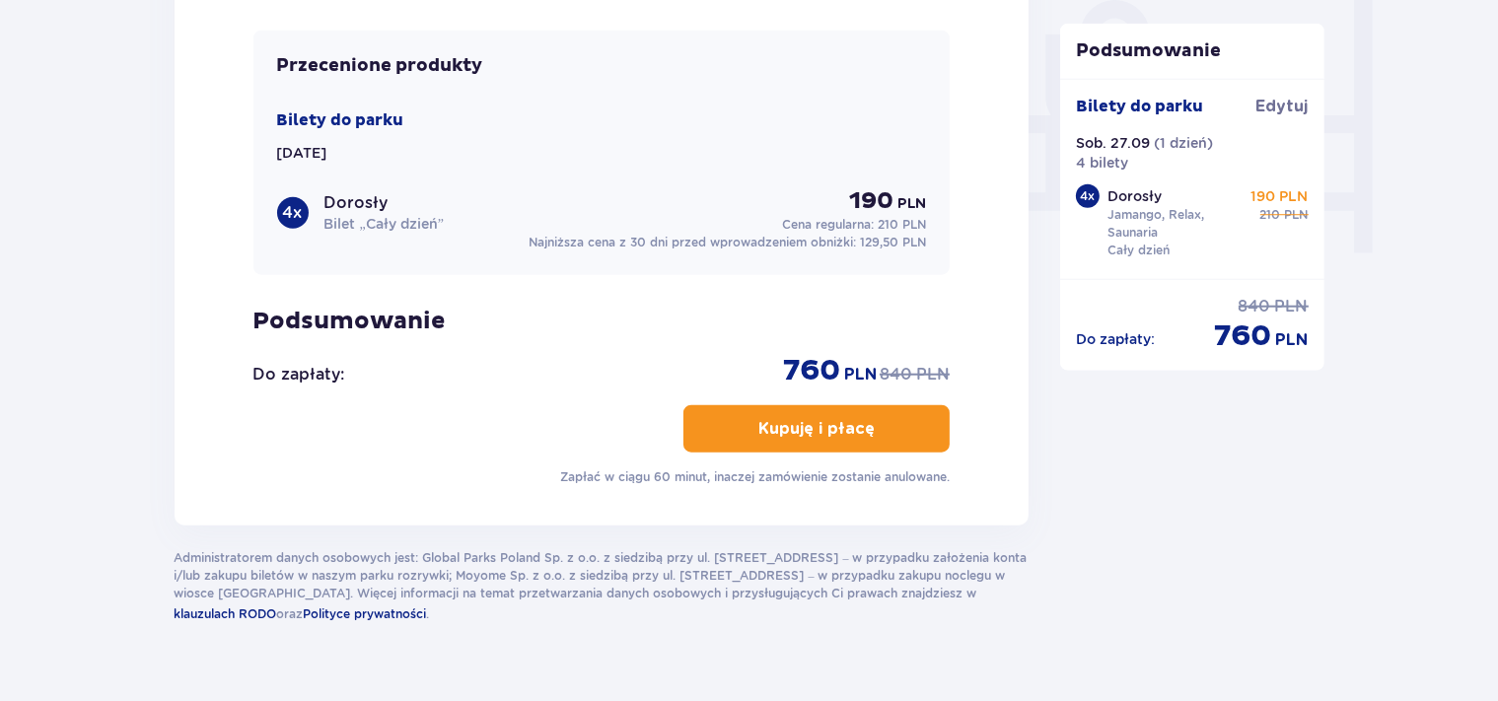
click at [758, 423] on p "Kupuję i płacę" at bounding box center [816, 429] width 116 height 22
